Goal: Transaction & Acquisition: Download file/media

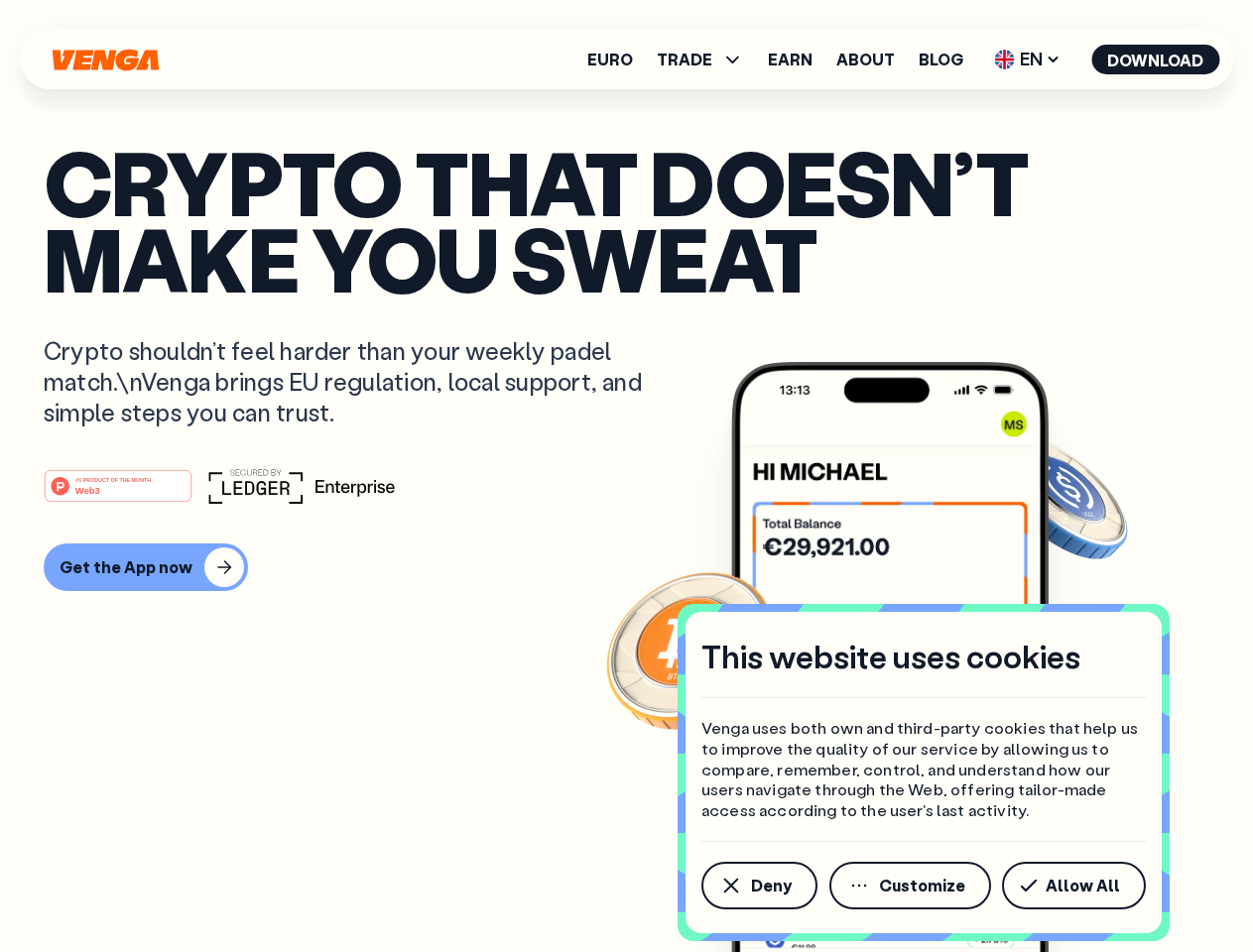
click at [626, 476] on div "#1 PRODUCT OF THE MONTH Web3" at bounding box center [626, 486] width 1166 height 36
click at [759, 885] on span "Deny" at bounding box center [771, 885] width 41 height 16
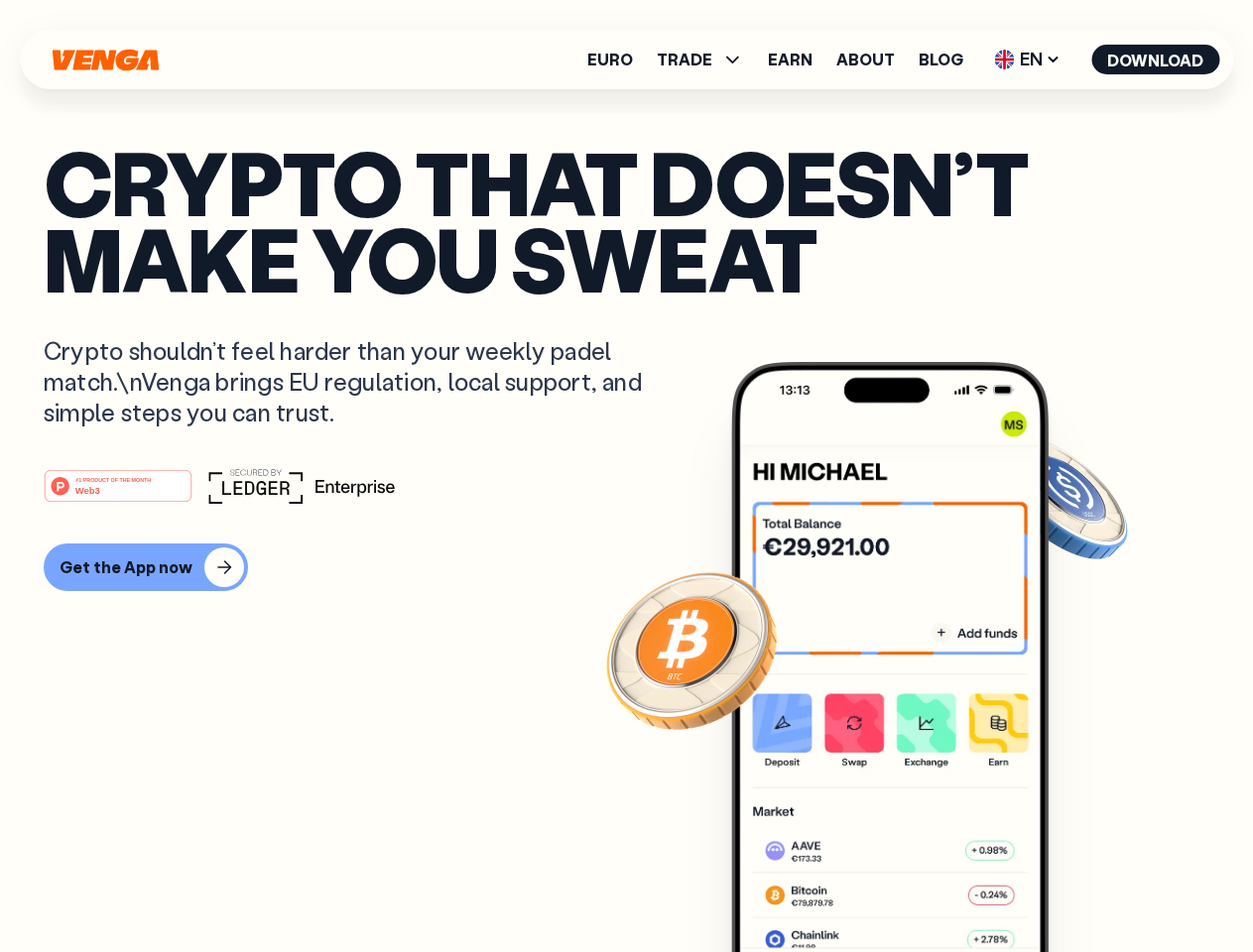
click at [911, 885] on img at bounding box center [891, 695] width 318 height 665
click at [1077, 885] on article "Crypto that doesn’t make you sweat Crypto shouldn’t feel harder than your weekl…" at bounding box center [626, 516] width 1166 height 745
click at [707, 60] on span "TRADE" at bounding box center [685, 60] width 56 height 16
click at [1028, 60] on span "EN" at bounding box center [1027, 60] width 80 height 32
click at [1156, 60] on button "Download" at bounding box center [1155, 60] width 128 height 30
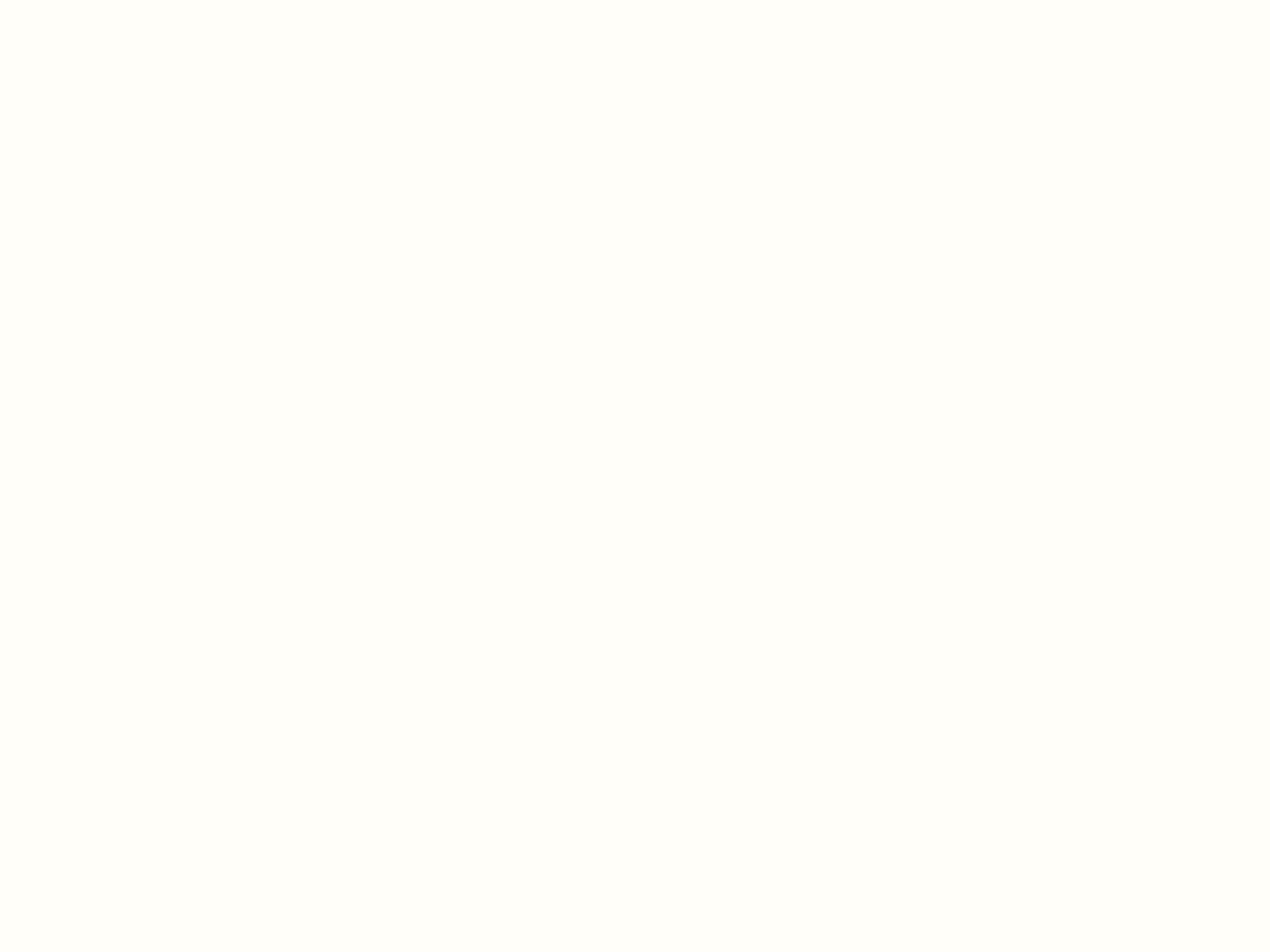
click at [627, 0] on html "This website uses cookies Venga uses both own and third-party cookies that help…" at bounding box center [635, 0] width 1270 height 0
click at [143, 0] on html "This website uses cookies Venga uses both own and third-party cookies that help…" at bounding box center [635, 0] width 1270 height 0
click at [121, 0] on html "This website uses cookies Venga uses both own and third-party cookies that help…" at bounding box center [635, 0] width 1270 height 0
